Goal: Task Accomplishment & Management: Manage account settings

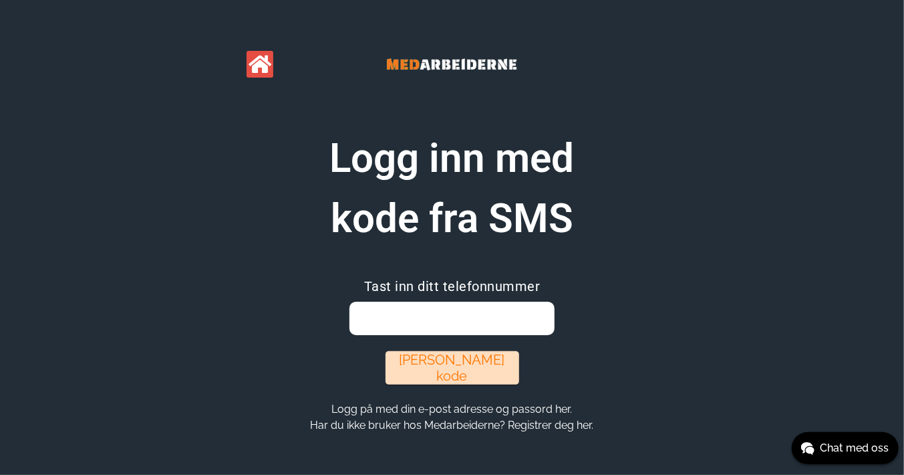
click at [424, 311] on input "email" at bounding box center [452, 317] width 205 height 33
type input "[EMAIL_ADDRESS][DOMAIN_NAME]"
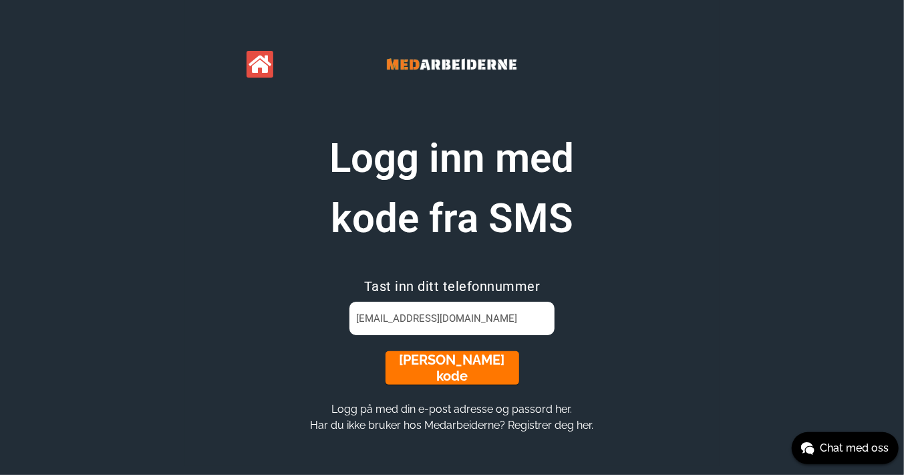
click at [458, 362] on button "[PERSON_NAME] kode" at bounding box center [453, 367] width 134 height 33
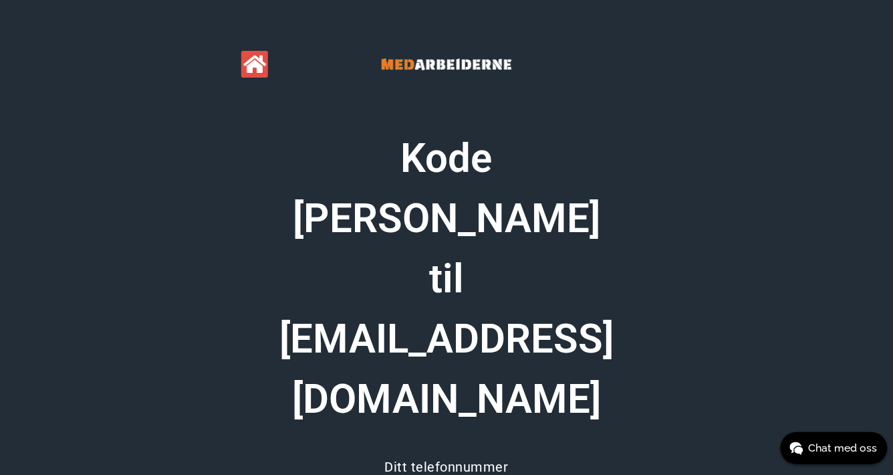
type input "n"
type input "NGSCAJNI"
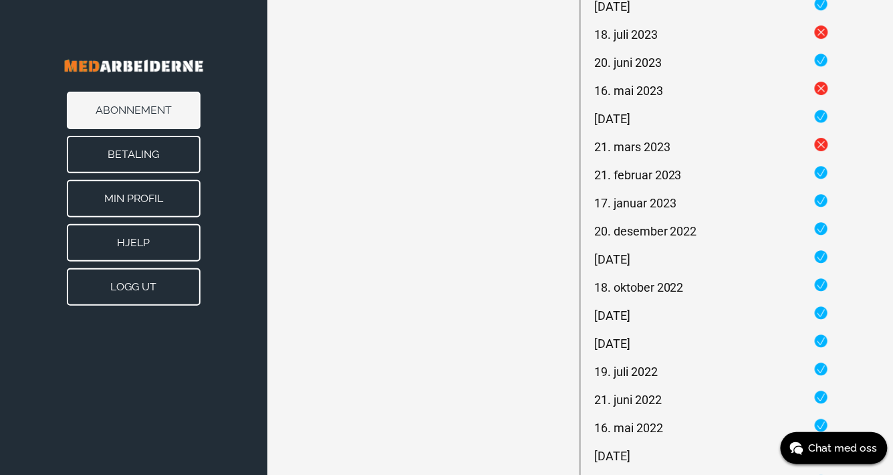
scroll to position [1006, 0]
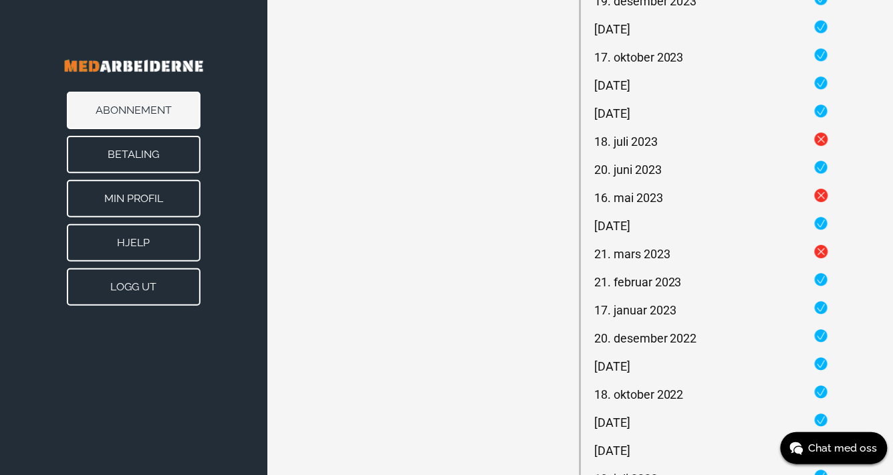
click at [121, 285] on button "Logg ut" at bounding box center [134, 286] width 134 height 37
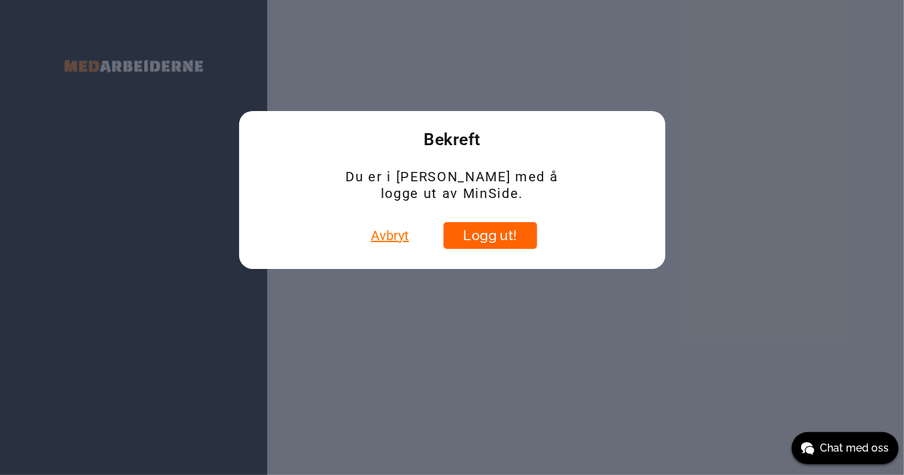
click at [487, 234] on button "Logg ut!" at bounding box center [491, 235] width 94 height 27
